Goal: Transaction & Acquisition: Obtain resource

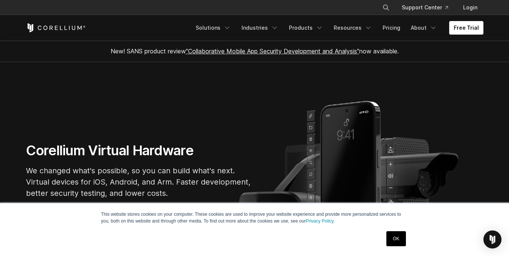
scroll to position [77, 0]
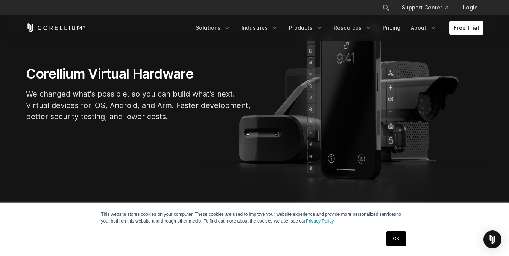
click at [395, 234] on link "OK" at bounding box center [395, 238] width 19 height 15
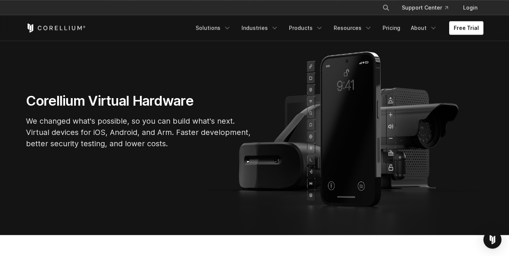
scroll to position [0, 0]
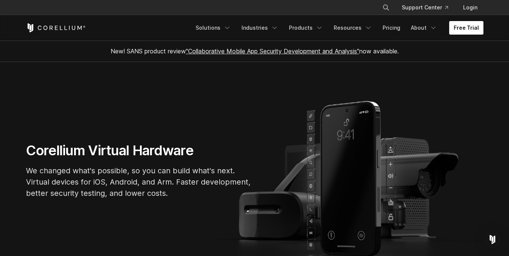
click at [467, 30] on link "Free Trial" at bounding box center [466, 28] width 34 height 14
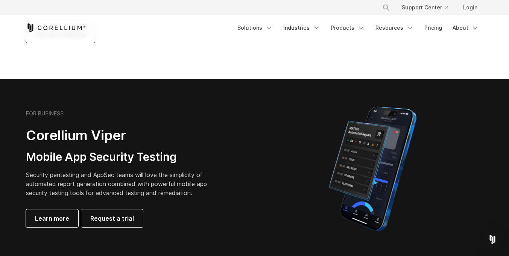
scroll to position [153, 0]
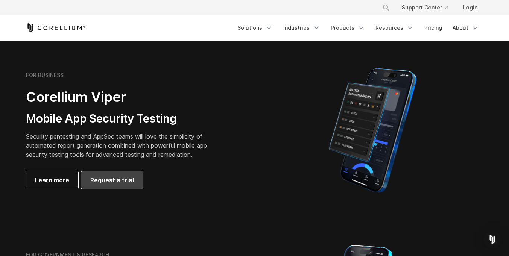
click at [123, 175] on link "Request a trial" at bounding box center [112, 180] width 62 height 18
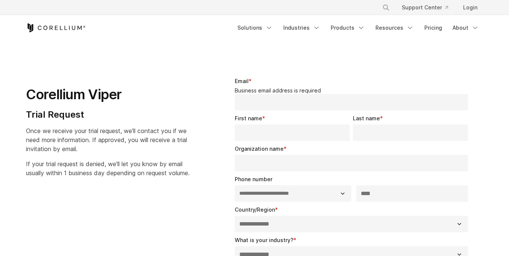
select select "**"
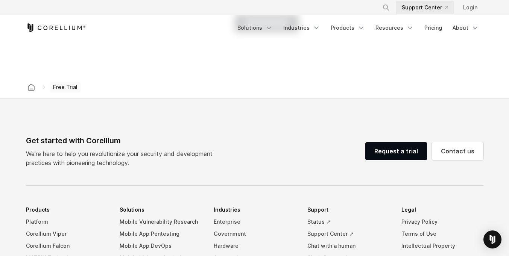
scroll to position [192, 0]
